Goal: Information Seeking & Learning: Learn about a topic

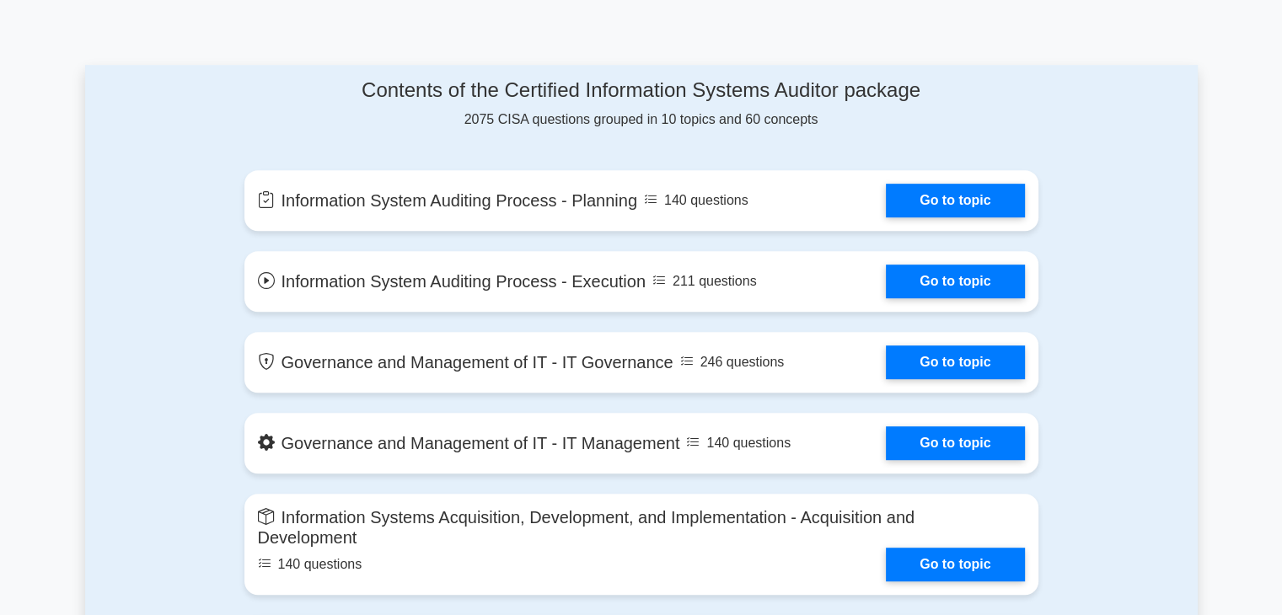
scroll to position [814, 0]
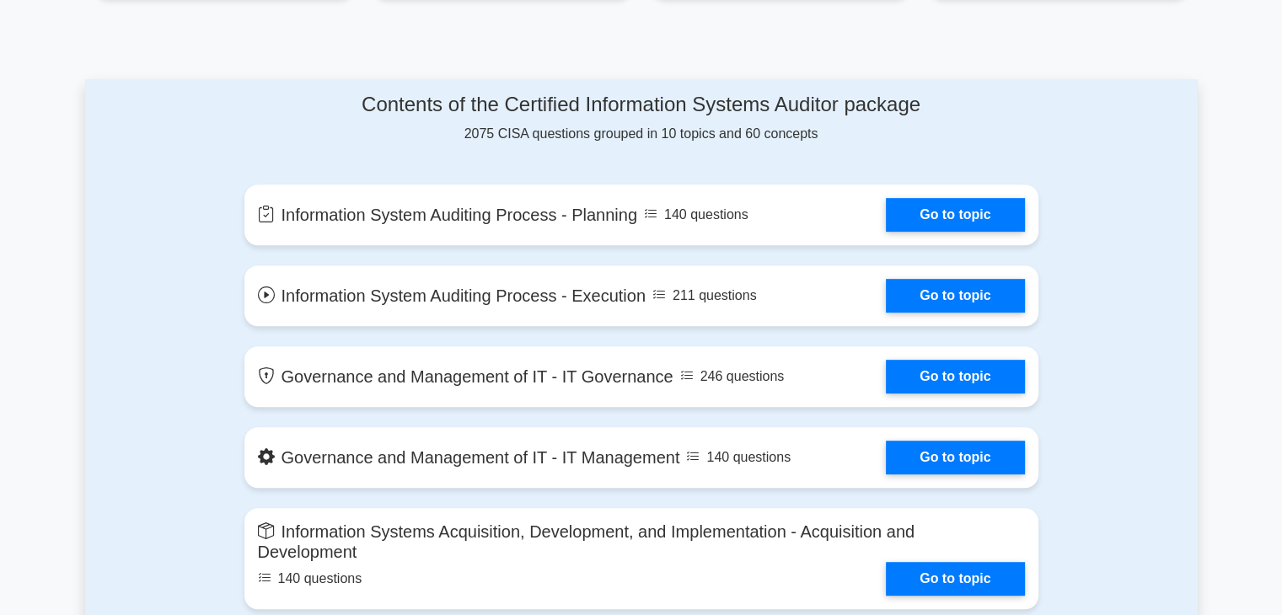
drag, startPoint x: 1287, startPoint y: 66, endPoint x: 1293, endPoint y: 183, distance: 117.3
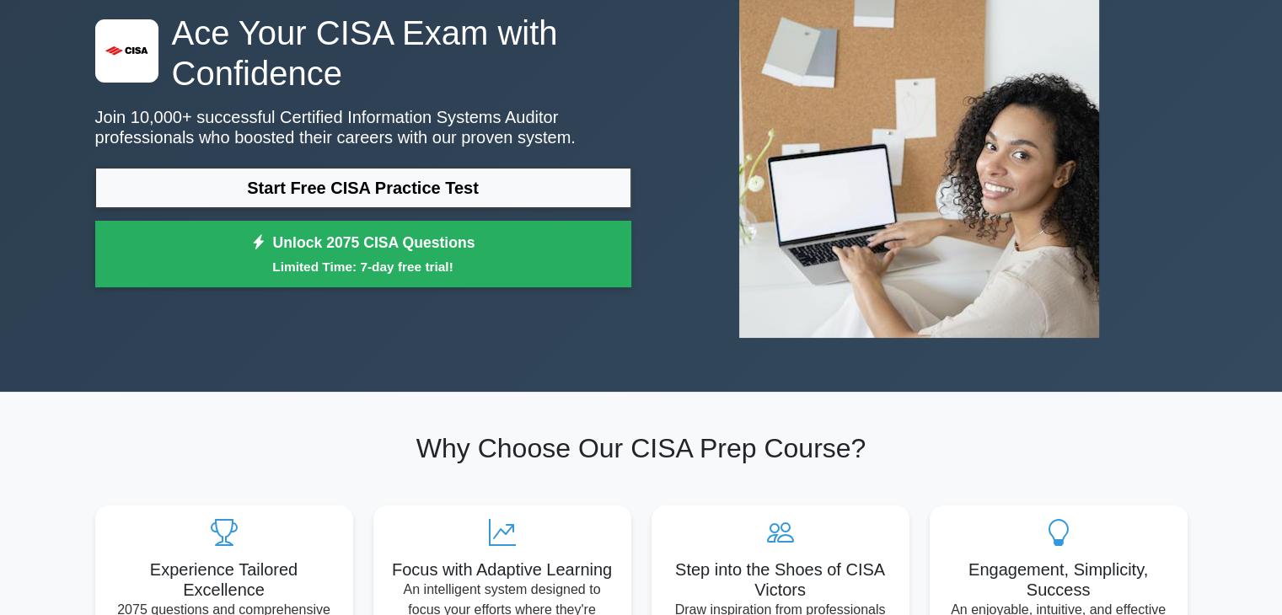
scroll to position [87, 0]
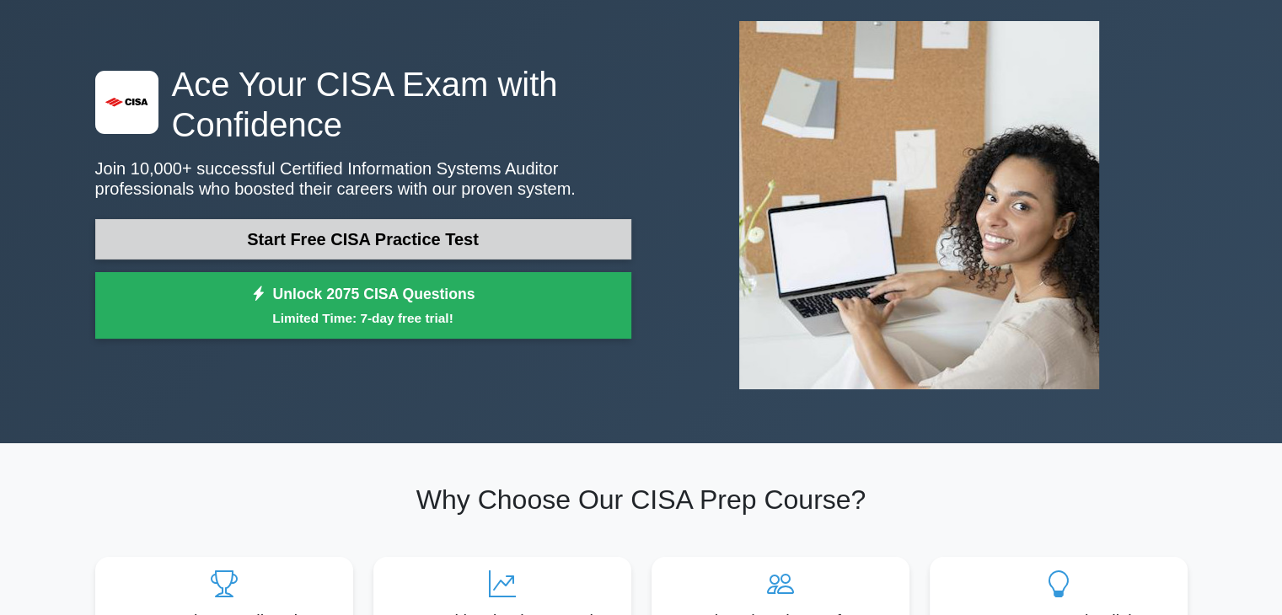
click at [477, 232] on link "Start Free CISA Practice Test" at bounding box center [363, 239] width 536 height 40
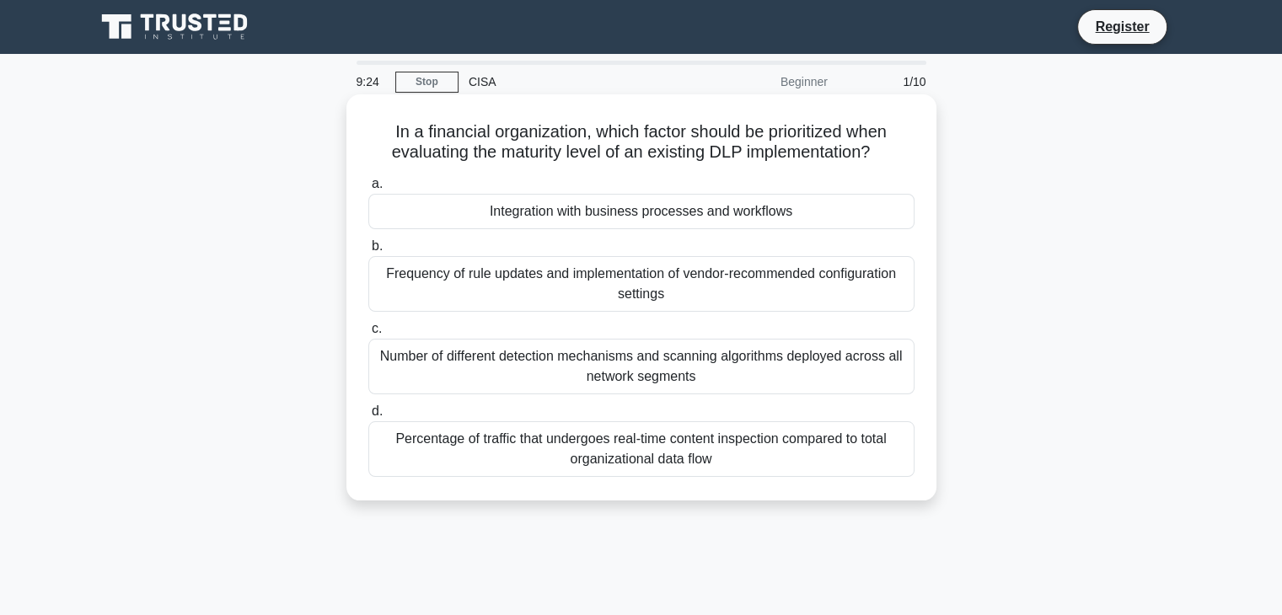
click at [504, 210] on div "Integration with business processes and workflows" at bounding box center [641, 211] width 546 height 35
click at [368, 190] on input "a. Integration with business processes and workflows" at bounding box center [368, 184] width 0 height 11
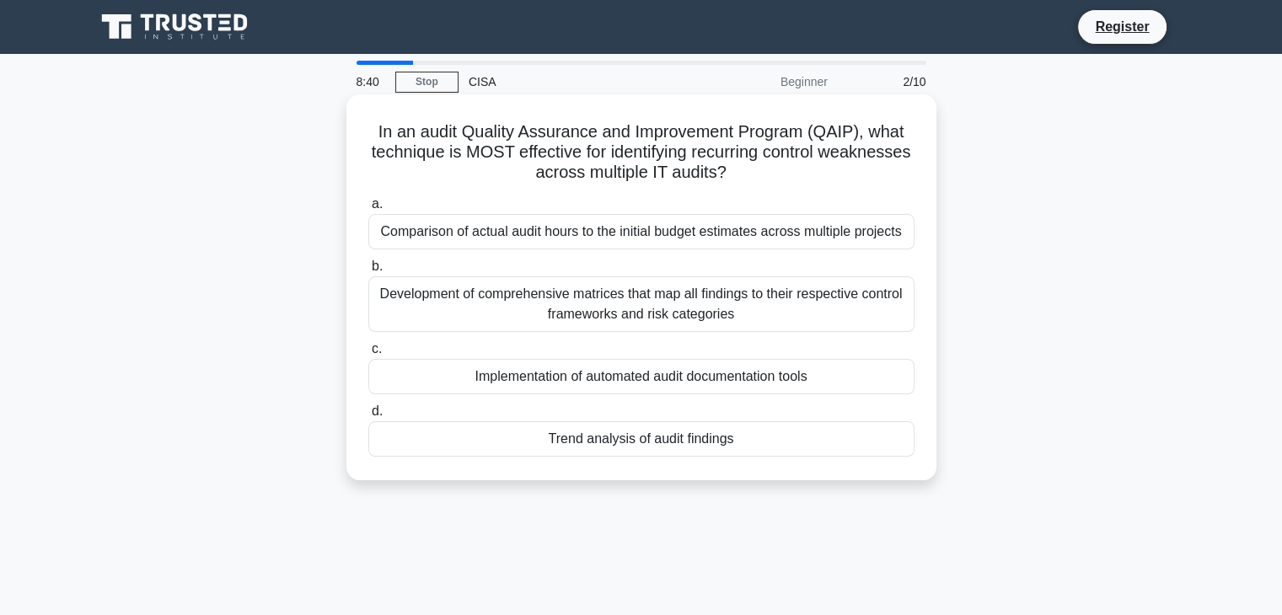
click at [503, 442] on div "Trend analysis of audit findings" at bounding box center [641, 438] width 546 height 35
click at [368, 417] on input "d. Trend analysis of audit findings" at bounding box center [368, 411] width 0 height 11
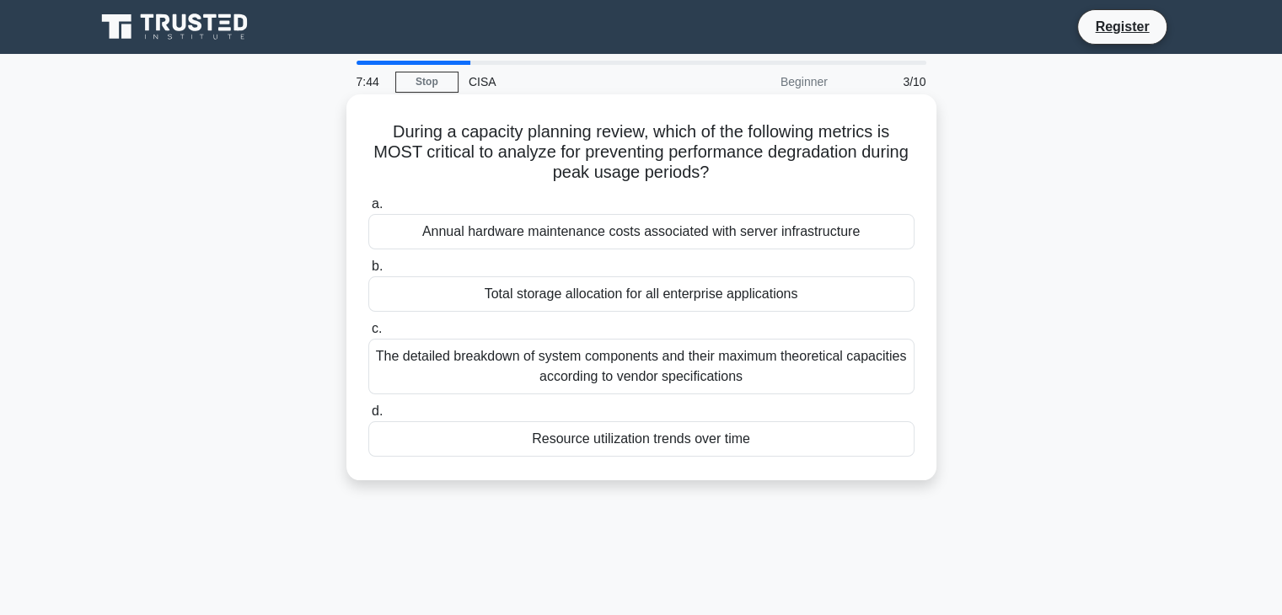
click at [494, 440] on div "Resource utilization trends over time" at bounding box center [641, 438] width 546 height 35
click at [368, 417] on input "d. Resource utilization trends over time" at bounding box center [368, 411] width 0 height 11
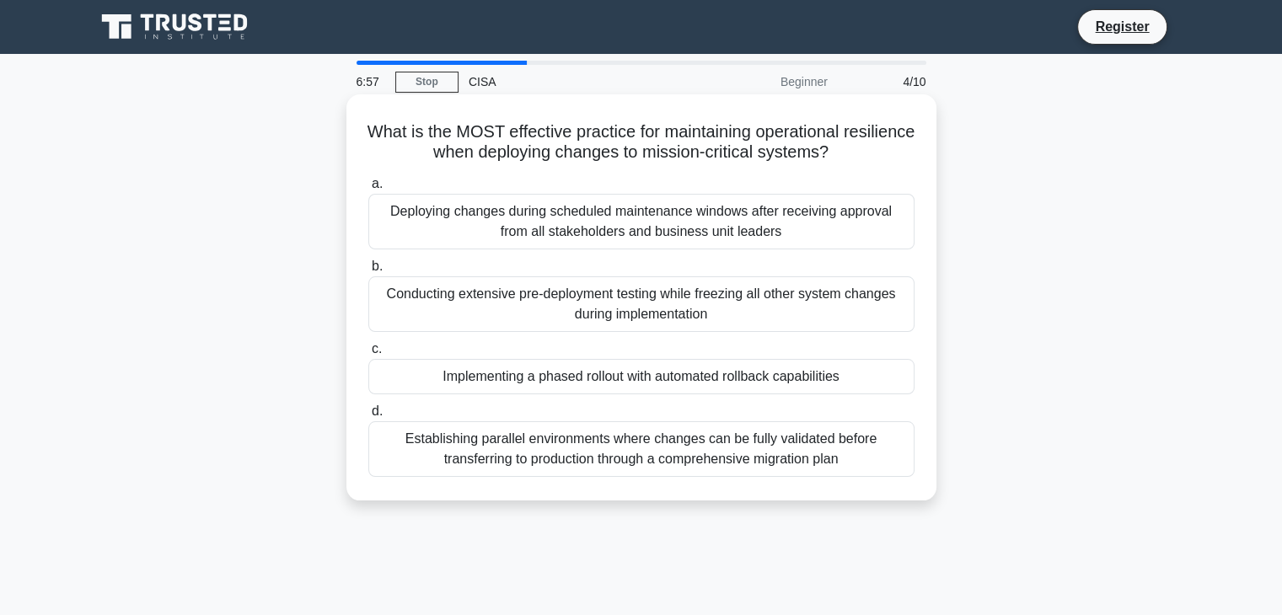
click at [657, 374] on div "Implementing a phased rollout with automated rollback capabilities" at bounding box center [641, 376] width 546 height 35
click at [368, 355] on input "c. Implementing a phased rollout with automated rollback capabilities" at bounding box center [368, 349] width 0 height 11
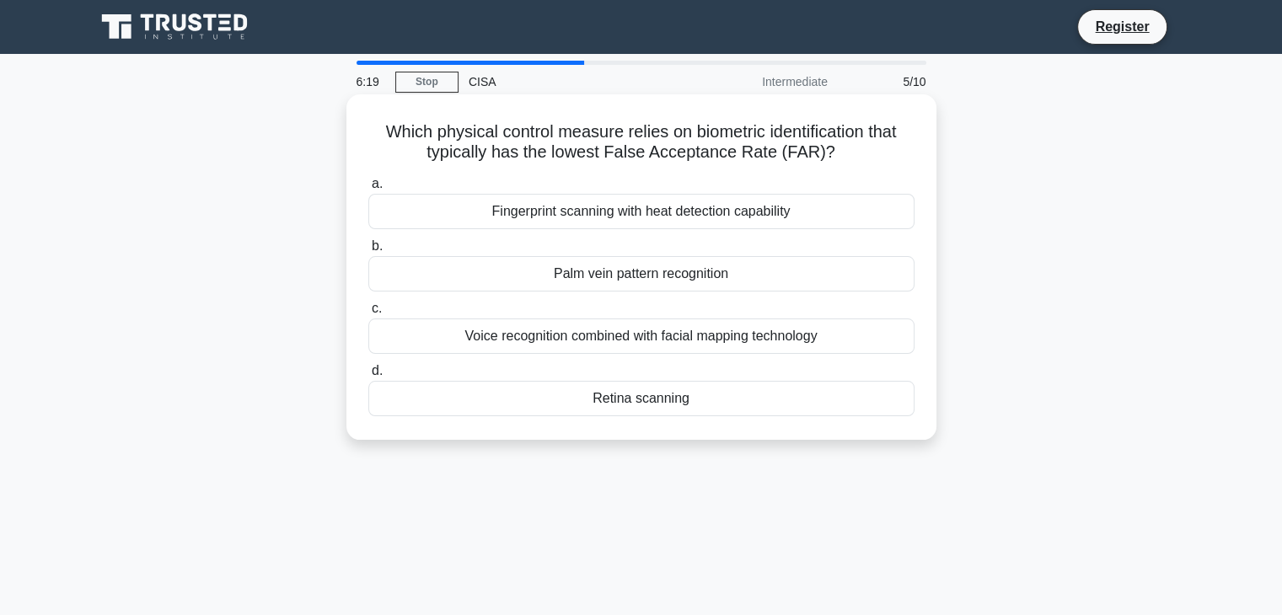
click at [633, 400] on div "Retina scanning" at bounding box center [641, 398] width 546 height 35
click at [368, 377] on input "d. Retina scanning" at bounding box center [368, 371] width 0 height 11
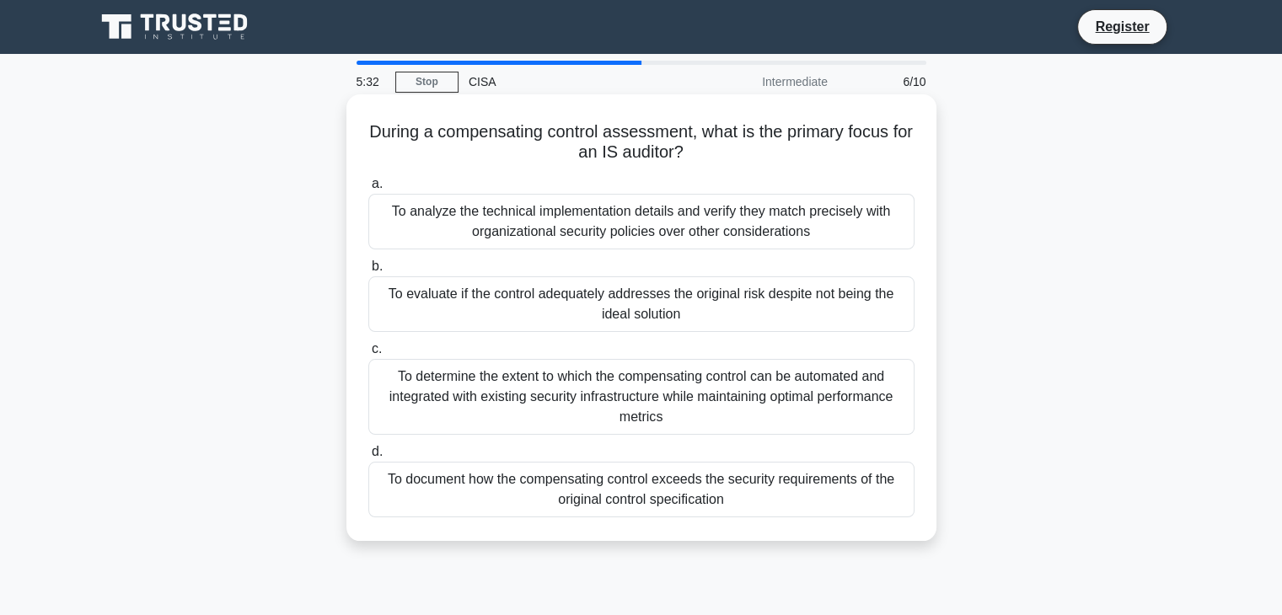
click at [521, 297] on div "To evaluate if the control adequately addresses the original risk despite not b…" at bounding box center [641, 304] width 546 height 56
click at [368, 272] on input "b. To evaluate if the control adequately addresses the original risk despite no…" at bounding box center [368, 266] width 0 height 11
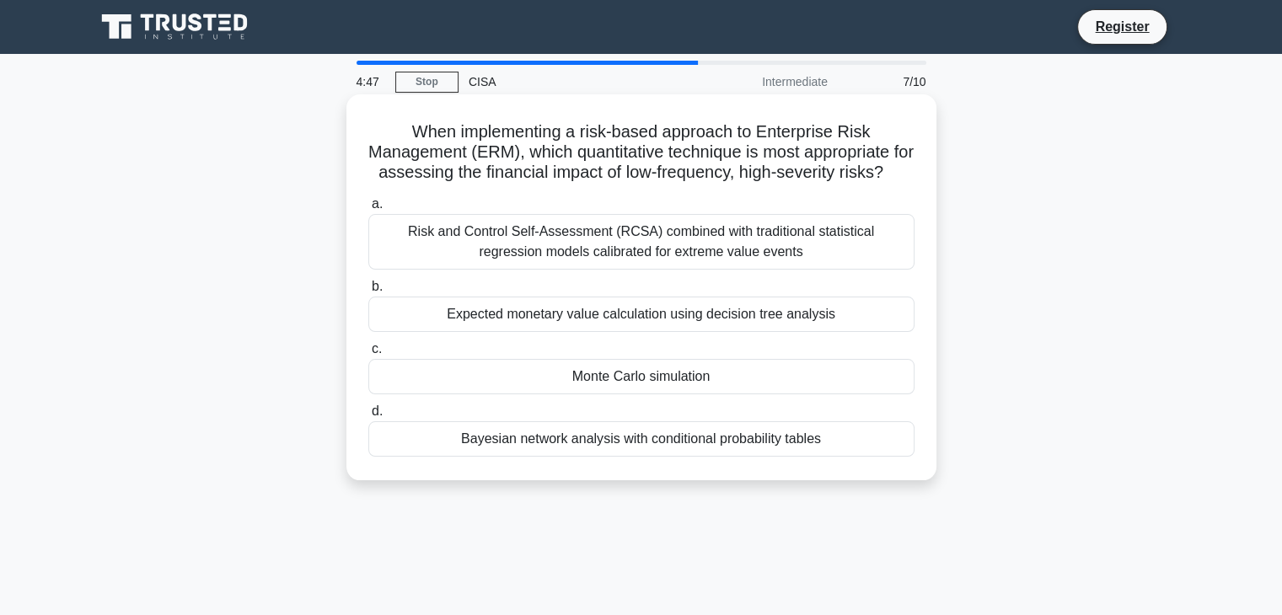
click at [674, 394] on div "Monte Carlo simulation" at bounding box center [641, 376] width 546 height 35
click at [368, 355] on input "c. Monte Carlo simulation" at bounding box center [368, 349] width 0 height 11
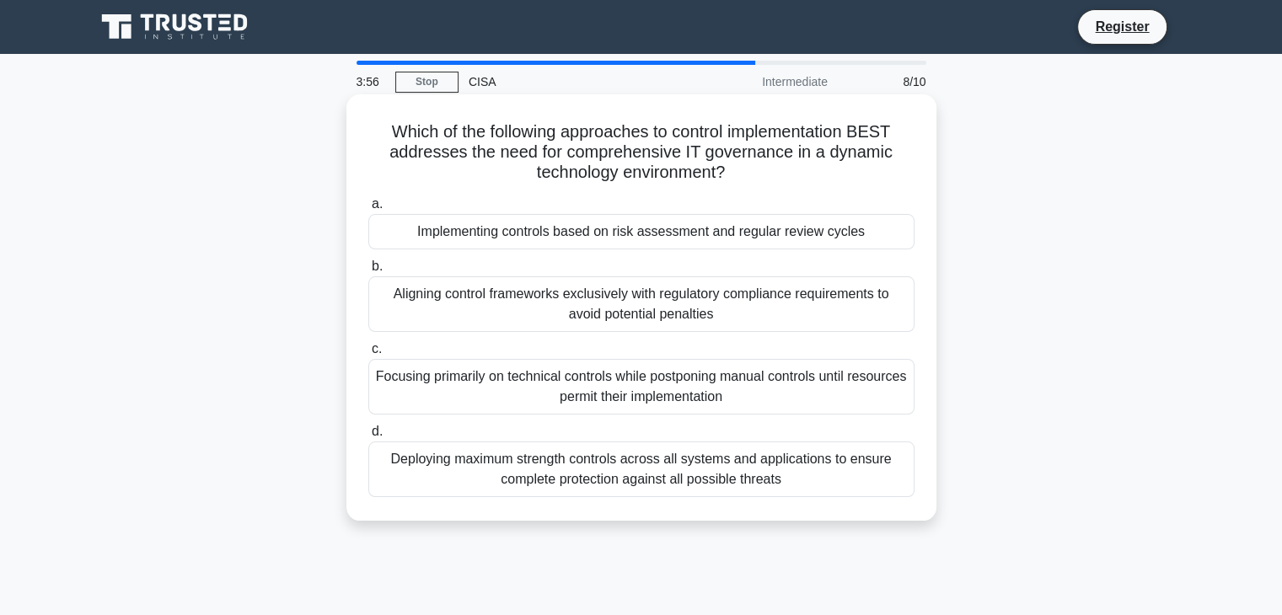
click at [506, 237] on div "Implementing controls based on risk assessment and regular review cycles" at bounding box center [641, 231] width 546 height 35
click at [368, 210] on input "a. Implementing controls based on risk assessment and regular review cycles" at bounding box center [368, 204] width 0 height 11
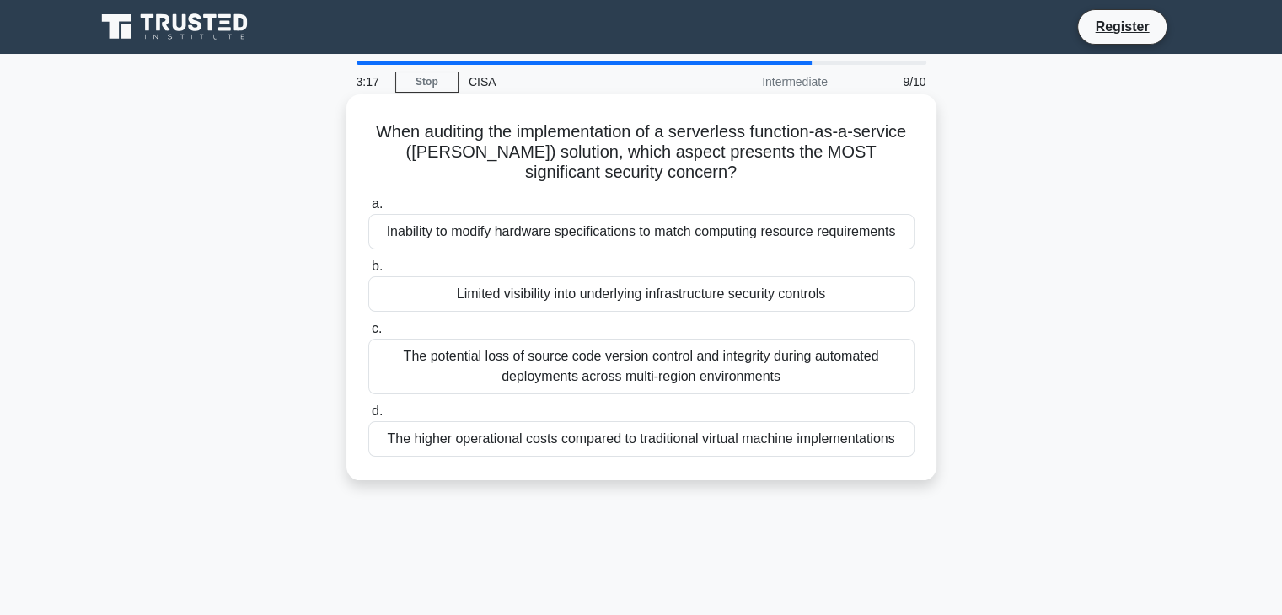
click at [520, 302] on div "Limited visibility into underlying infrastructure security controls" at bounding box center [641, 293] width 546 height 35
click at [368, 272] on input "b. Limited visibility into underlying infrastructure security controls" at bounding box center [368, 266] width 0 height 11
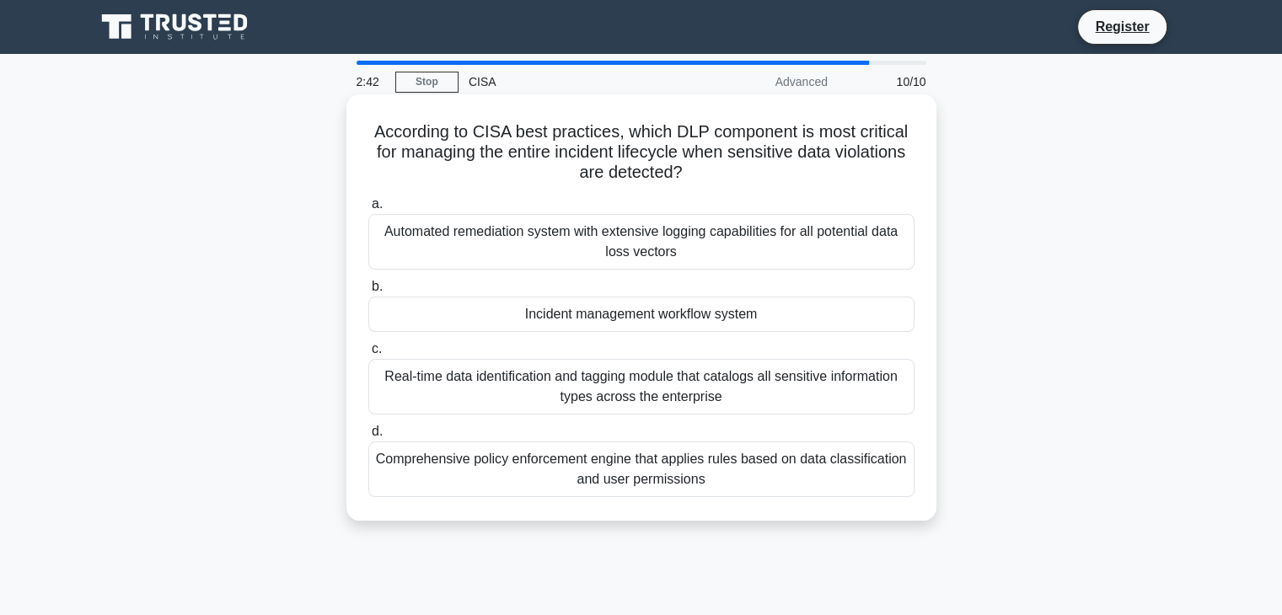
click at [540, 312] on div "Incident management workflow system" at bounding box center [641, 314] width 546 height 35
click at [368, 292] on input "b. Incident management workflow system" at bounding box center [368, 286] width 0 height 11
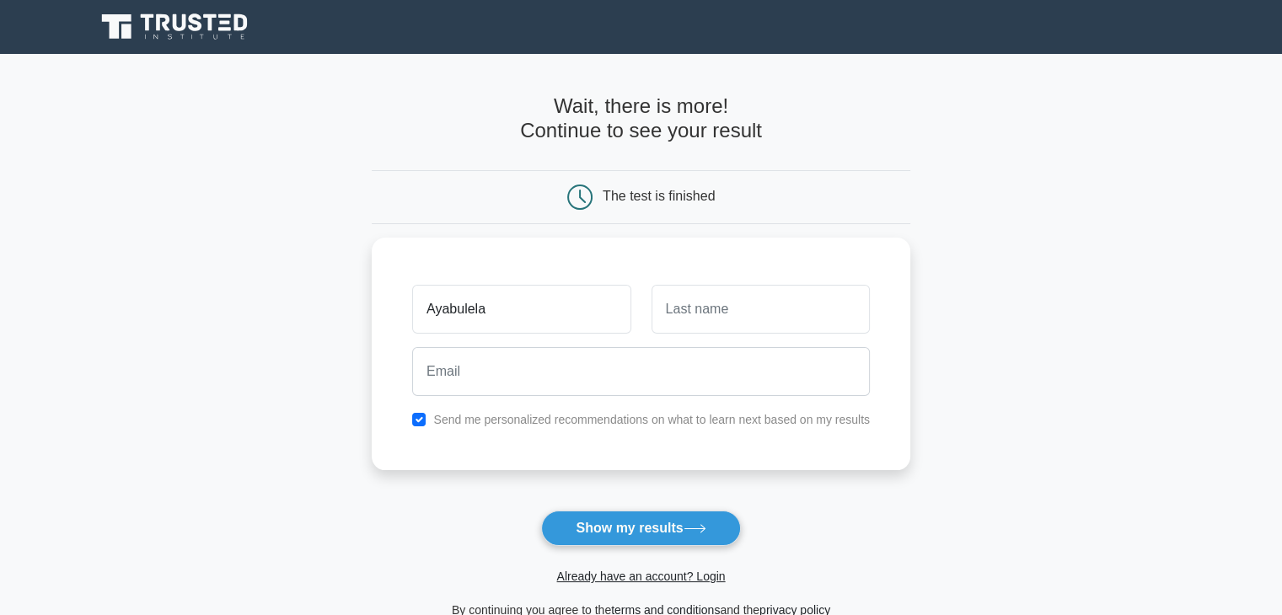
type input "Ayabulela"
type input "Zono"
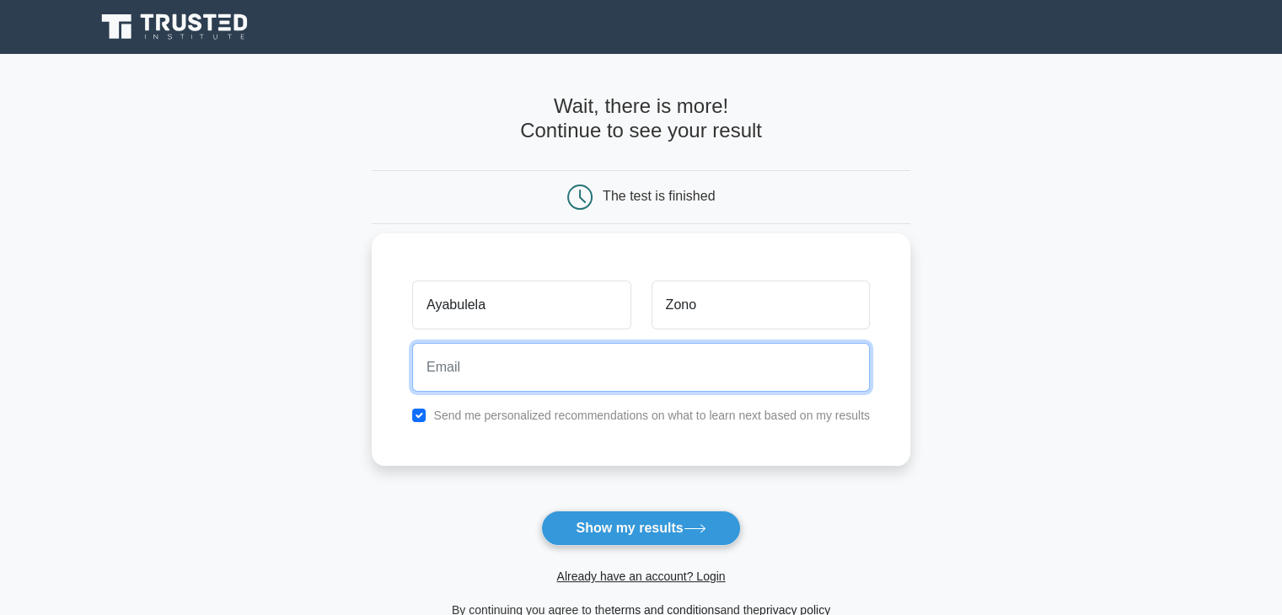
click at [462, 372] on input "email" at bounding box center [641, 367] width 458 height 49
type input "ayabulelaz08@gmail.com"
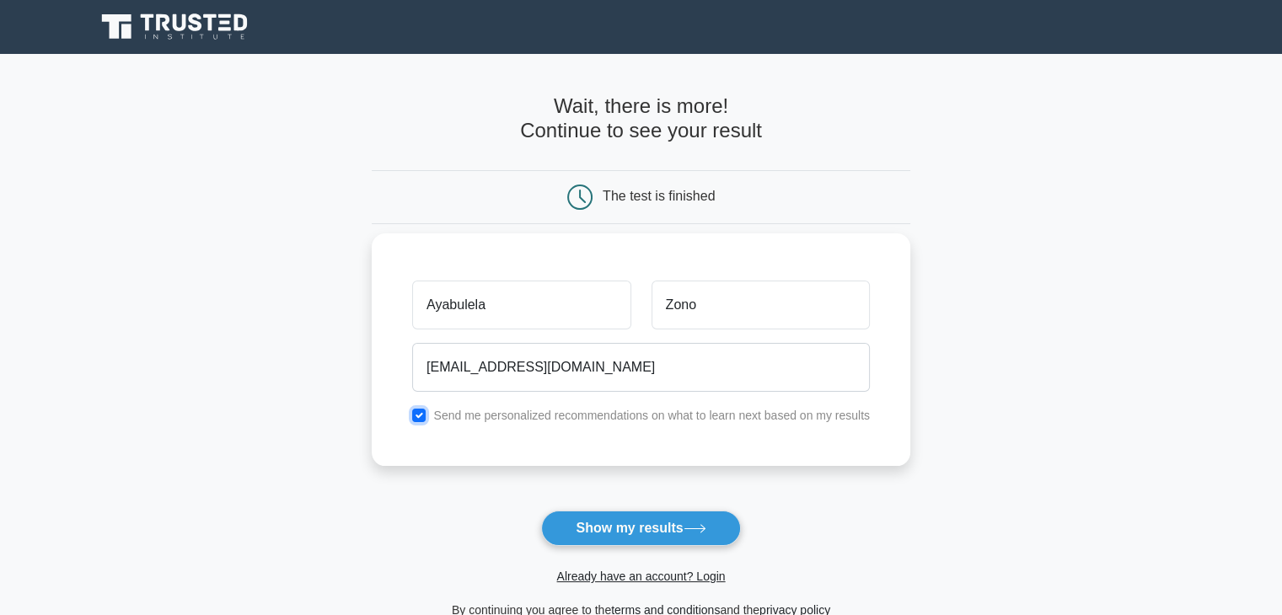
click at [418, 410] on input "checkbox" at bounding box center [418, 415] width 13 height 13
checkbox input "false"
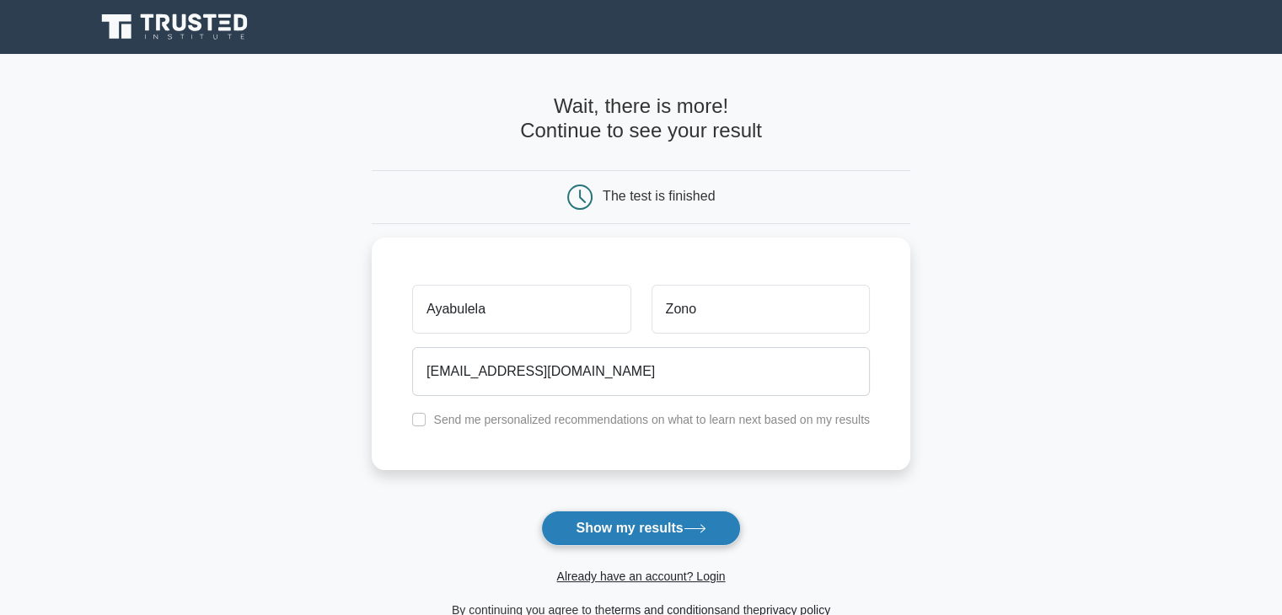
click at [597, 526] on button "Show my results" at bounding box center [640, 528] width 199 height 35
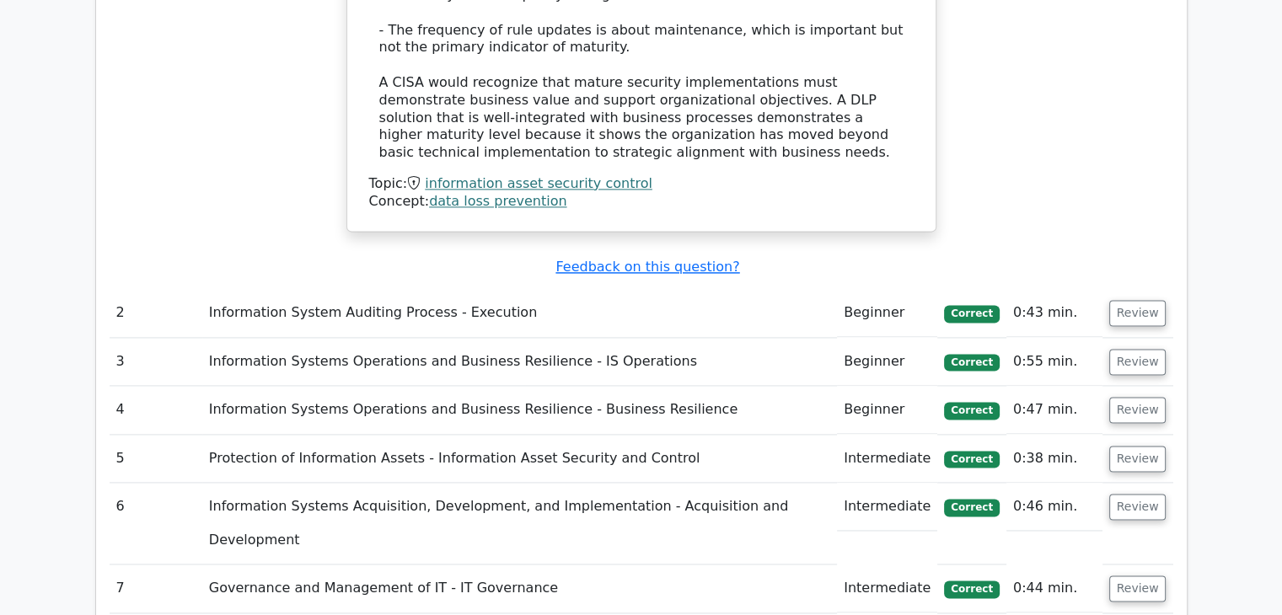
scroll to position [2292, 0]
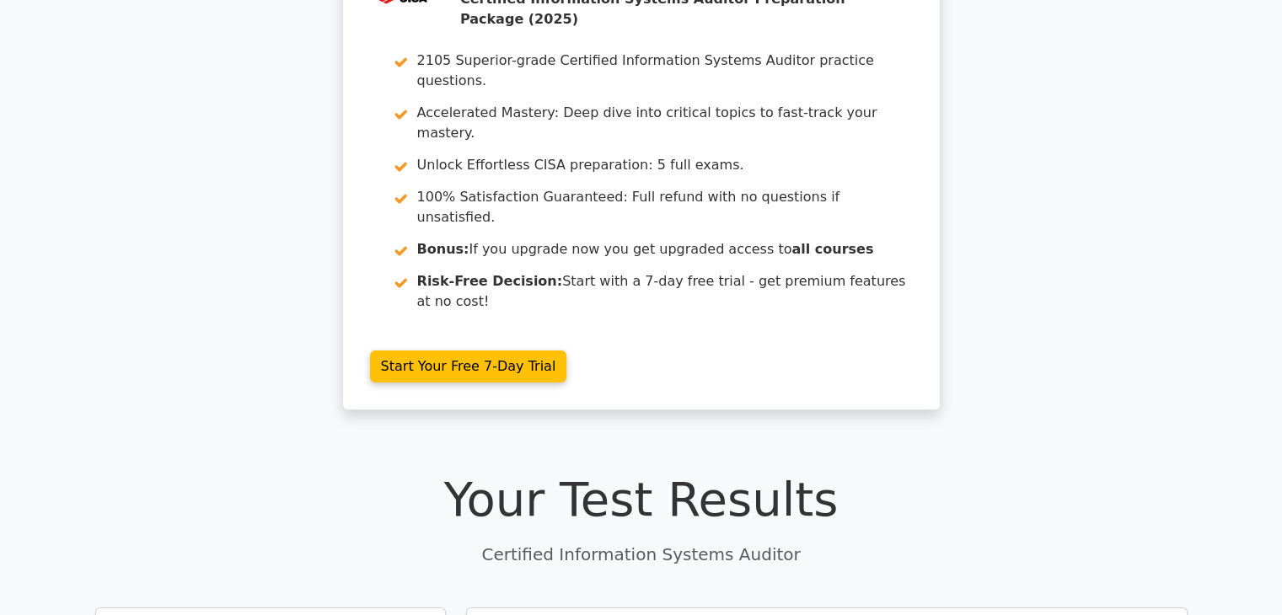
scroll to position [0, 0]
